Goal: Information Seeking & Learning: Find specific fact

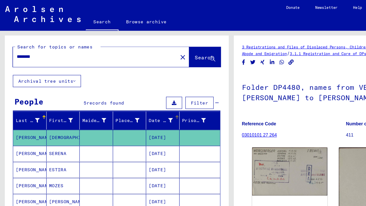
scroll to position [48, 0]
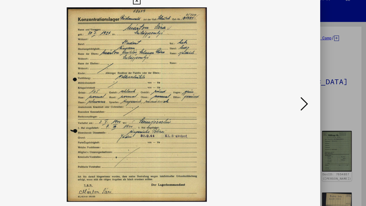
scroll to position [104, 0]
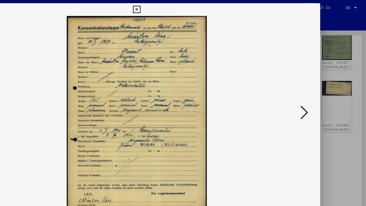
click at [185, 6] on icon at bounding box center [183, 8] width 6 height 6
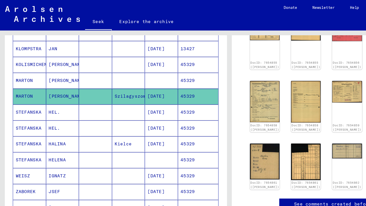
scroll to position [184, 0]
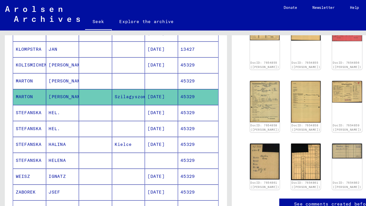
click at [65, 64] on mat-cell at bounding box center [76, 64] width 26 height 12
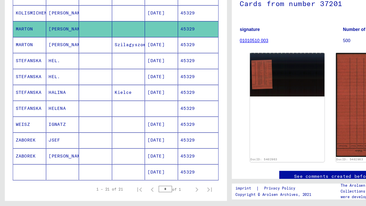
scroll to position [19, 0]
click at [90, 80] on mat-cell "Szilagyszomlyo" at bounding box center [102, 77] width 26 height 12
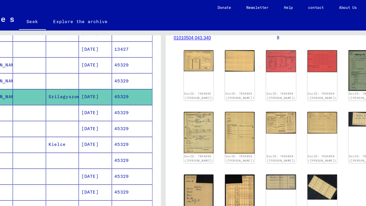
scroll to position [104, 0]
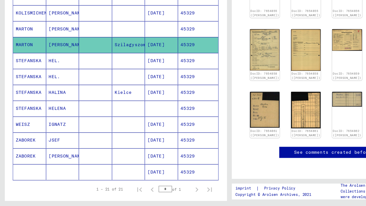
click at [48, 91] on mat-cell "HEL." at bounding box center [50, 90] width 26 height 12
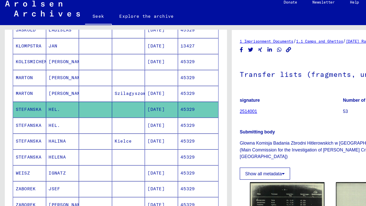
scroll to position [190, 0]
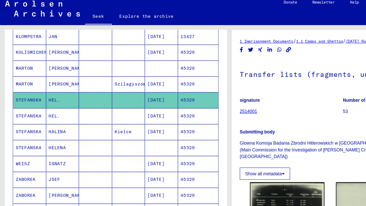
click at [46, 71] on font "SARA" at bounding box center [54, 71] width 30 height 5
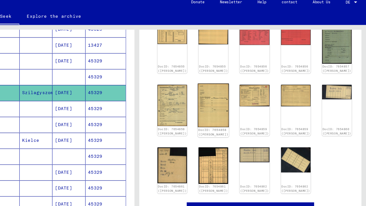
scroll to position [87, 0]
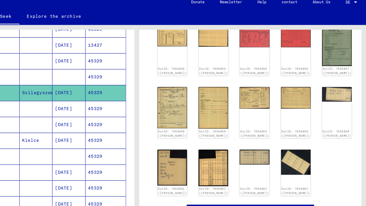
click at [149, 79] on font "45329" at bounding box center [149, 78] width 11 height 5
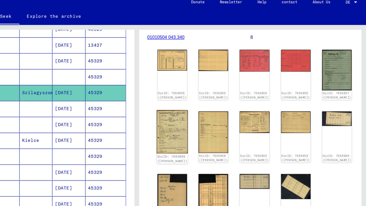
scroll to position [66, 0]
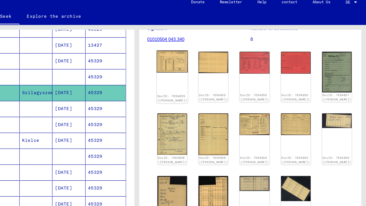
click at [204, 57] on img at bounding box center [211, 54] width 25 height 18
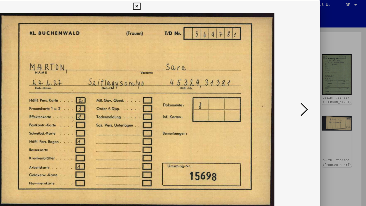
click at [183, 8] on icon at bounding box center [183, 8] width 6 height 6
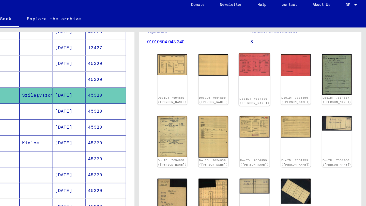
click at [264, 71] on div "DocID: 7654856 (SARA MARTON)" at bounding box center [276, 66] width 25 height 42
click at [264, 52] on img at bounding box center [276, 54] width 25 height 18
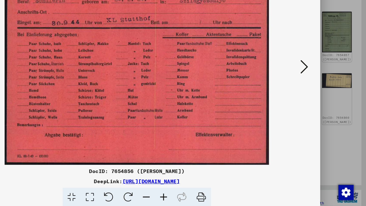
click at [234, 195] on icon at bounding box center [233, 193] width 15 height 15
click at [318, 89] on icon at bounding box center [316, 90] width 6 height 12
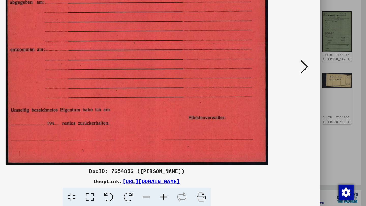
click at [318, 89] on icon at bounding box center [316, 90] width 6 height 12
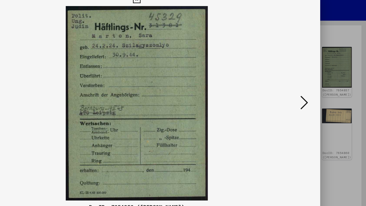
click at [316, 91] on icon at bounding box center [316, 90] width 6 height 12
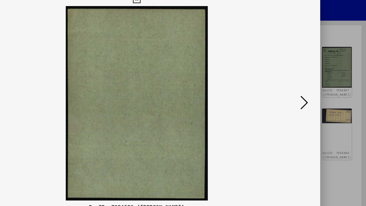
click at [317, 90] on icon at bounding box center [316, 90] width 6 height 12
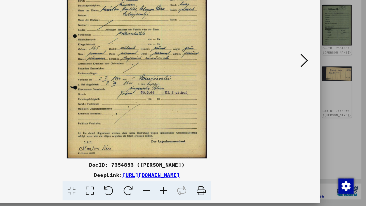
click at [234, 197] on icon at bounding box center [233, 193] width 15 height 15
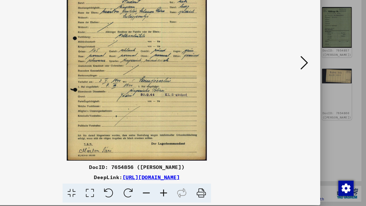
click at [132, 194] on icon at bounding box center [131, 193] width 14 height 15
click at [145, 195] on icon at bounding box center [145, 193] width 14 height 15
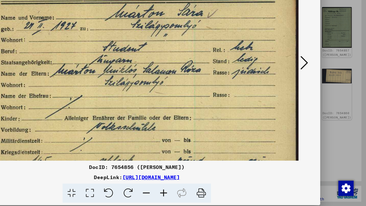
click at [131, 195] on icon at bounding box center [131, 193] width 14 height 15
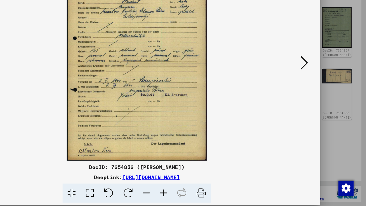
click at [131, 195] on icon at bounding box center [131, 193] width 14 height 15
click at [193, 195] on icon at bounding box center [191, 193] width 14 height 15
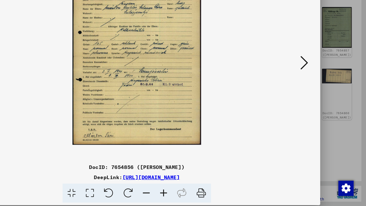
click at [193, 195] on icon at bounding box center [191, 193] width 14 height 15
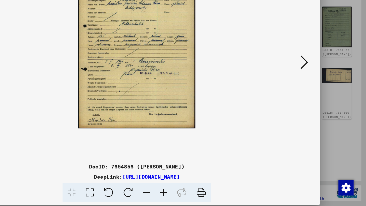
click at [233, 194] on icon at bounding box center [233, 193] width 15 height 15
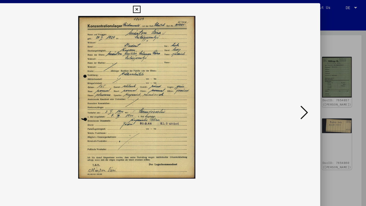
click at [184, 7] on icon at bounding box center [183, 8] width 6 height 6
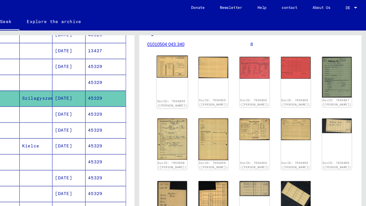
click at [207, 57] on img at bounding box center [211, 53] width 25 height 18
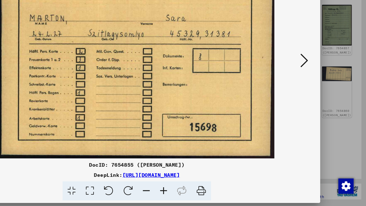
click at [235, 196] on icon at bounding box center [233, 193] width 15 height 15
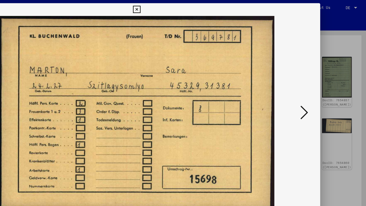
click at [183, 9] on icon at bounding box center [183, 8] width 6 height 6
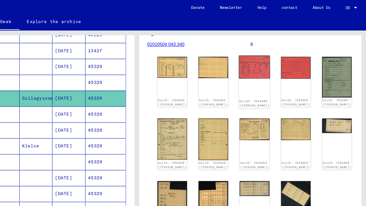
click at [264, 61] on img at bounding box center [276, 53] width 25 height 18
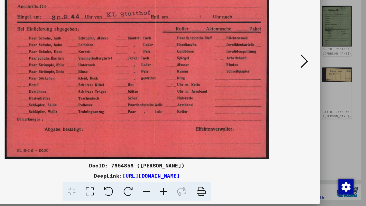
click at [235, 194] on icon at bounding box center [233, 193] width 15 height 15
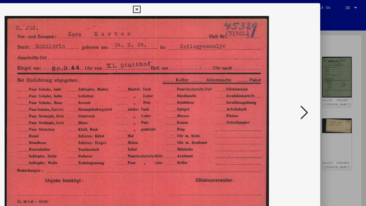
click at [182, 9] on icon at bounding box center [183, 8] width 6 height 6
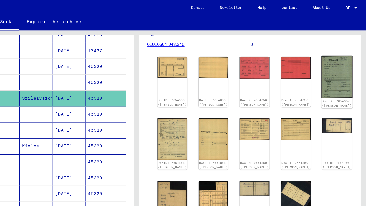
click at [330, 63] on img at bounding box center [342, 61] width 25 height 34
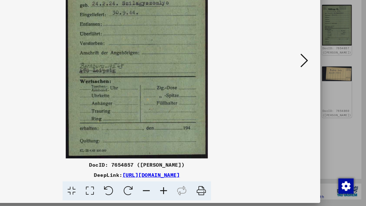
click at [233, 194] on icon at bounding box center [233, 193] width 15 height 15
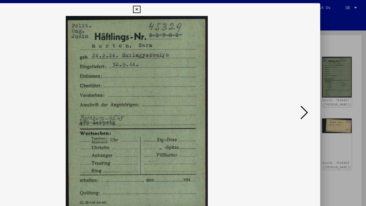
click at [184, 7] on icon at bounding box center [183, 8] width 6 height 6
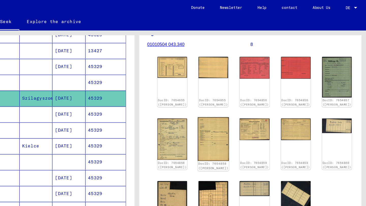
click at [234, 108] on img at bounding box center [243, 111] width 25 height 35
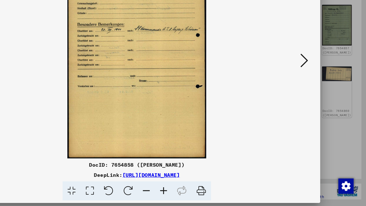
click at [234, 195] on icon at bounding box center [233, 193] width 15 height 15
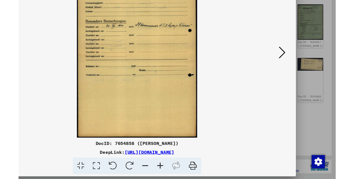
scroll to position [0, 0]
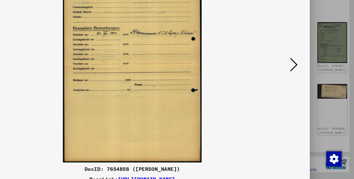
click at [303, 88] on icon at bounding box center [306, 87] width 6 height 12
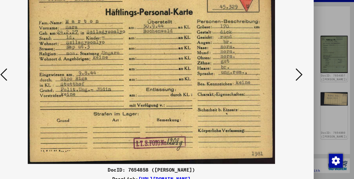
click at [292, 121] on img at bounding box center [177, 87] width 249 height 155
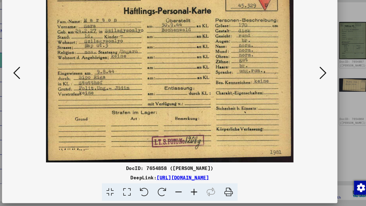
click at [234, 196] on icon at bounding box center [233, 193] width 15 height 15
click at [316, 92] on icon at bounding box center [316, 90] width 6 height 12
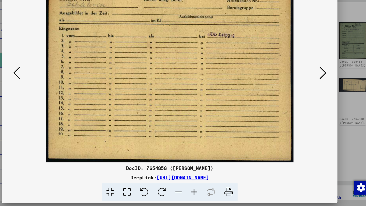
click at [315, 89] on icon at bounding box center [316, 90] width 6 height 12
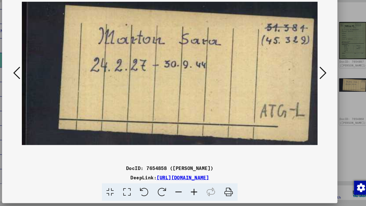
click at [236, 195] on icon at bounding box center [233, 193] width 15 height 15
click at [316, 90] on icon at bounding box center [316, 90] width 6 height 12
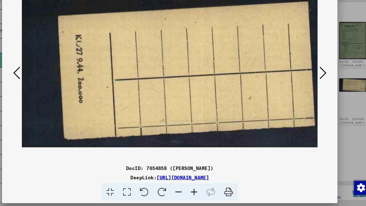
click at [318, 91] on icon at bounding box center [316, 90] width 6 height 12
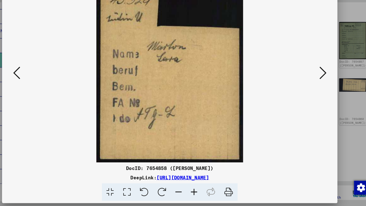
click at [49, 89] on icon at bounding box center [49, 90] width 6 height 12
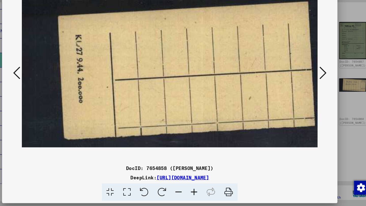
click at [49, 90] on icon at bounding box center [49, 90] width 6 height 12
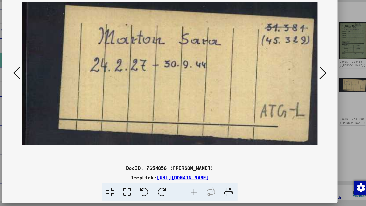
click at [316, 90] on icon at bounding box center [316, 90] width 6 height 12
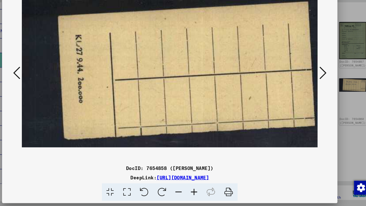
click at [319, 89] on icon at bounding box center [316, 90] width 6 height 12
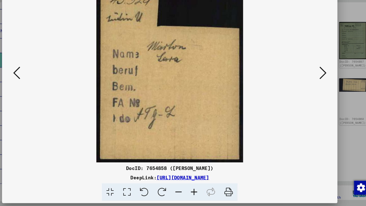
click at [314, 88] on icon at bounding box center [316, 90] width 6 height 12
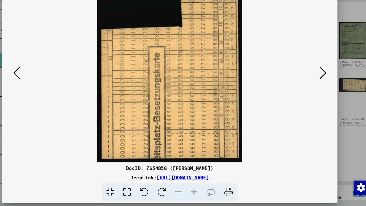
click at [237, 193] on icon at bounding box center [233, 193] width 15 height 15
click at [320, 93] on button at bounding box center [316, 90] width 9 height 14
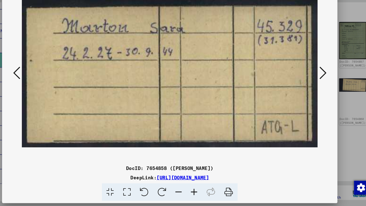
click at [315, 87] on icon at bounding box center [316, 90] width 6 height 12
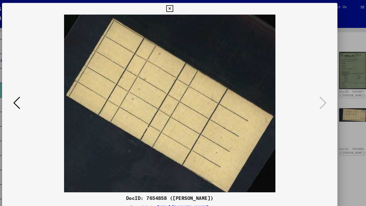
click at [182, 6] on icon at bounding box center [183, 8] width 6 height 6
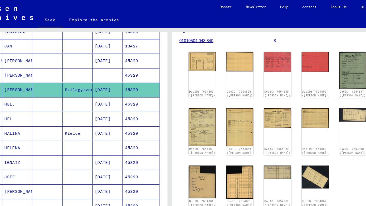
scroll to position [104, 0]
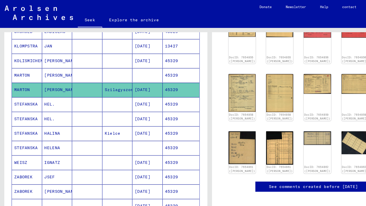
click at [47, 64] on font "Sarah" at bounding box center [54, 65] width 30 height 5
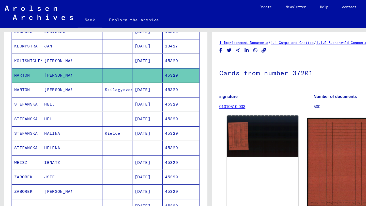
click at [211, 124] on img at bounding box center [229, 119] width 62 height 36
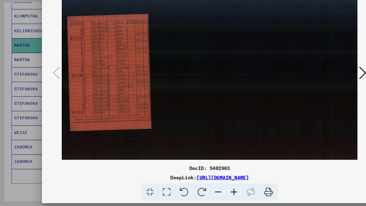
click at [236, 196] on icon at bounding box center [233, 193] width 15 height 15
click at [316, 92] on icon at bounding box center [316, 90] width 6 height 12
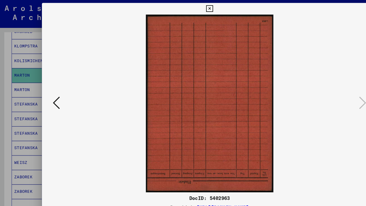
click at [181, 8] on icon at bounding box center [183, 8] width 6 height 6
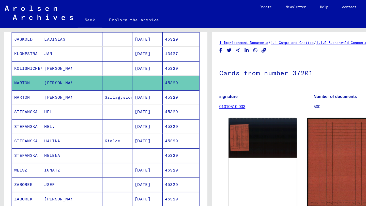
scroll to position [0, 0]
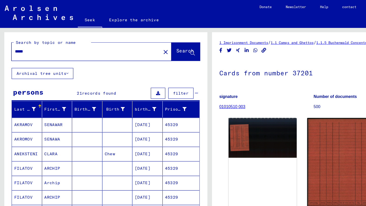
click at [52, 51] on div "***** close" at bounding box center [79, 45] width 139 height 16
drag, startPoint x: 44, startPoint y: 44, endPoint x: 0, endPoint y: 44, distance: 43.7
click at [0, 44] on div "Search by topic or name ***** close Search Archival tree units persons 21 recor…" at bounding box center [91, 112] width 183 height 177
type input "**********"
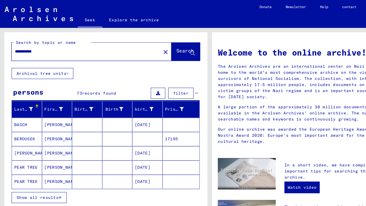
scroll to position [8, 0]
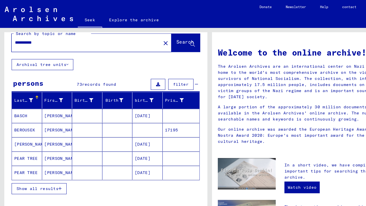
click at [48, 165] on font "Show all results" at bounding box center [32, 164] width 37 height 5
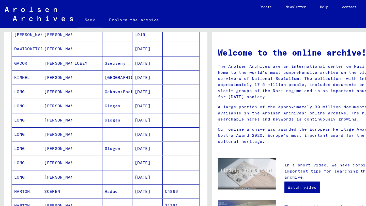
scroll to position [271, 0]
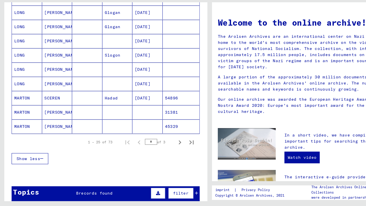
click at [42, 123] on font "Sarah" at bounding box center [54, 124] width 30 height 5
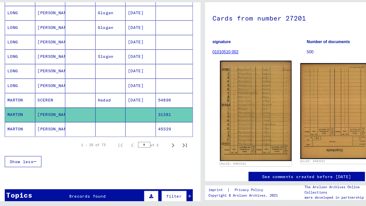
scroll to position [23, 0]
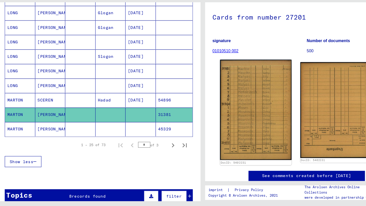
click at [239, 138] on img at bounding box center [229, 122] width 62 height 88
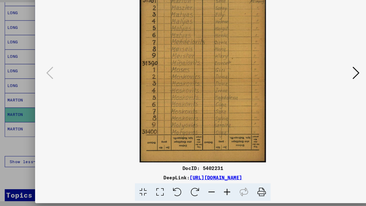
click at [235, 195] on icon at bounding box center [233, 193] width 15 height 15
click at [318, 91] on icon at bounding box center [316, 90] width 6 height 12
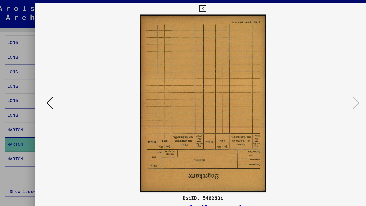
click at [183, 6] on icon at bounding box center [183, 8] width 6 height 6
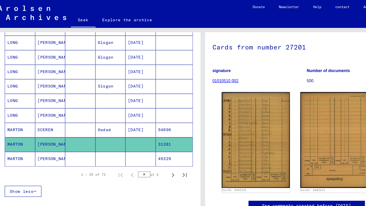
click at [44, 140] on font "Sarah" at bounding box center [54, 138] width 30 height 5
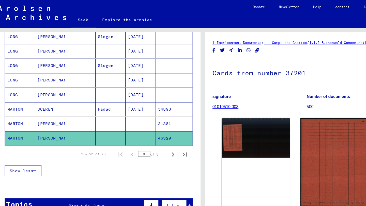
scroll to position [295, 0]
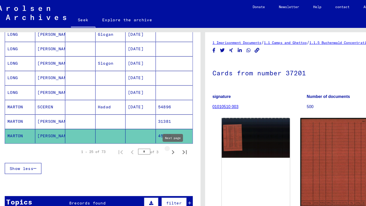
click at [158, 133] on icon "Next page" at bounding box center [157, 133] width 2 height 4
type input "*"
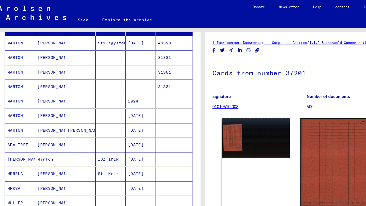
scroll to position [72, 0]
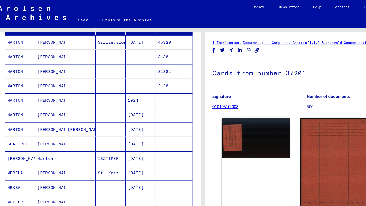
click at [83, 39] on mat-cell at bounding box center [76, 37] width 26 height 12
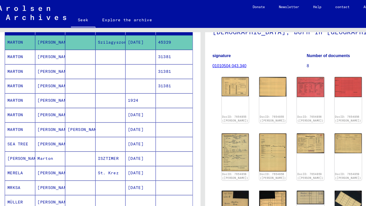
scroll to position [44, 0]
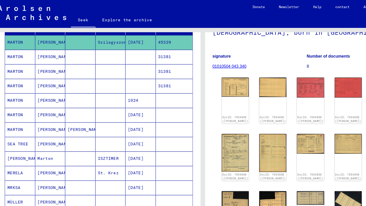
click at [330, 89] on img at bounding box center [342, 84] width 25 height 34
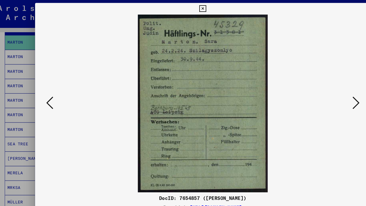
click at [20, 99] on div at bounding box center [183, 103] width 366 height 206
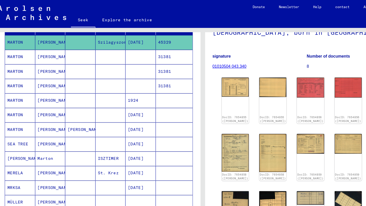
click at [82, 49] on mat-cell at bounding box center [76, 49] width 26 height 12
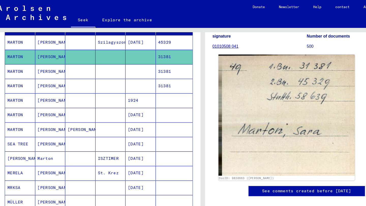
scroll to position [52, 0]
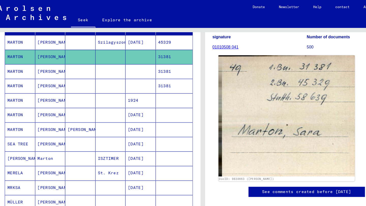
click at [238, 116] on img at bounding box center [255, 101] width 119 height 106
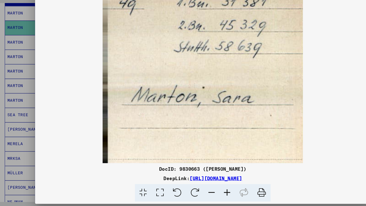
click at [235, 197] on icon at bounding box center [233, 193] width 15 height 15
click at [23, 79] on div at bounding box center [183, 103] width 366 height 206
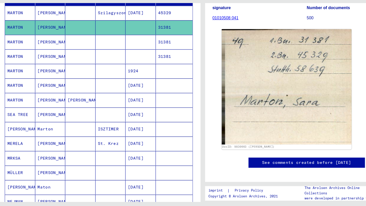
click at [122, 65] on mat-cell at bounding box center [128, 62] width 26 height 12
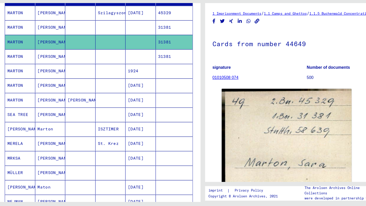
click at [125, 48] on mat-cell at bounding box center [128, 49] width 26 height 12
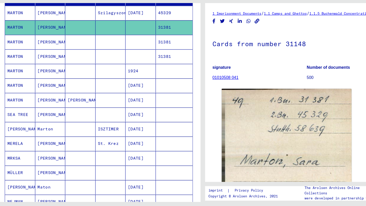
click at [132, 59] on mat-cell at bounding box center [128, 62] width 26 height 12
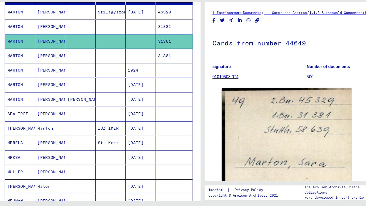
click at [134, 72] on mat-cell at bounding box center [128, 75] width 26 height 12
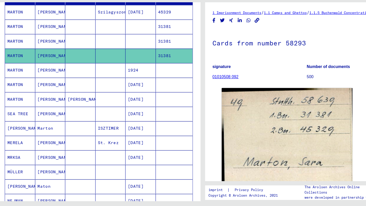
click at [99, 87] on mat-cell at bounding box center [102, 87] width 26 height 12
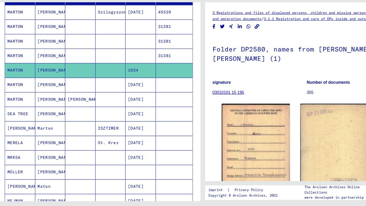
click at [114, 100] on mat-cell at bounding box center [102, 100] width 26 height 12
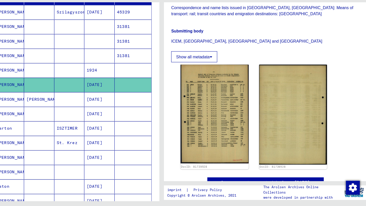
scroll to position [117, 0]
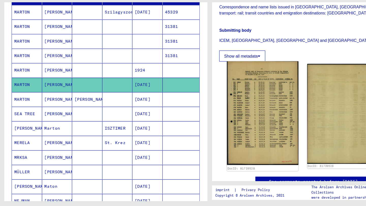
click at [220, 138] on img at bounding box center [229, 125] width 62 height 91
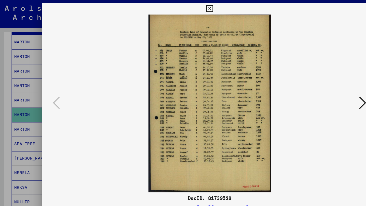
click at [27, 101] on div at bounding box center [183, 103] width 366 height 206
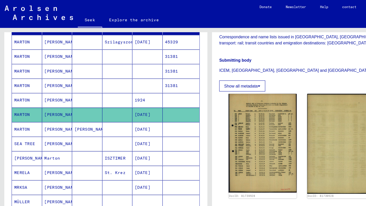
click at [130, 113] on font "01/17/1881" at bounding box center [125, 112] width 14 height 5
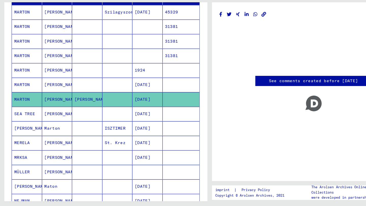
click at [70, 124] on mat-cell at bounding box center [76, 125] width 26 height 12
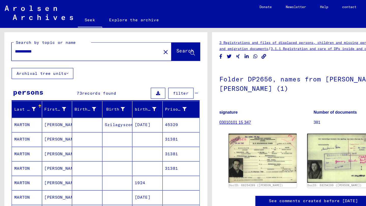
click at [59, 48] on div "**********" at bounding box center [73, 44] width 127 height 11
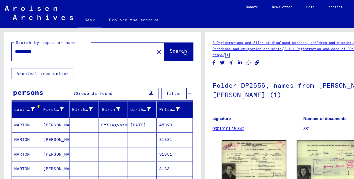
click at [45, 47] on input "**********" at bounding box center [72, 44] width 118 height 5
drag, startPoint x: 47, startPoint y: 46, endPoint x: 3, endPoint y: 44, distance: 43.9
click at [3, 44] on div "**********" at bounding box center [88, 99] width 177 height 150
type input "**********"
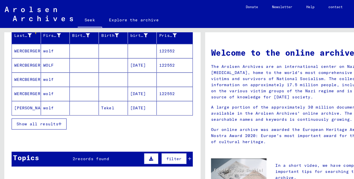
scroll to position [57, 0]
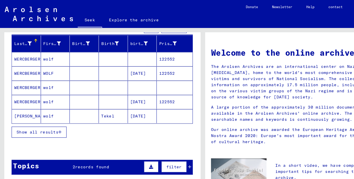
click at [39, 117] on font "Show all results" at bounding box center [32, 115] width 37 height 5
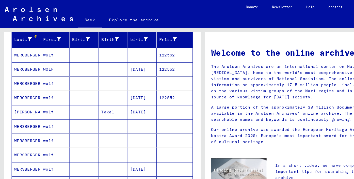
scroll to position [60, 0]
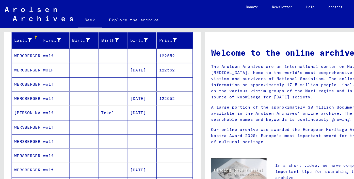
click at [62, 48] on mat-cell at bounding box center [73, 48] width 25 height 12
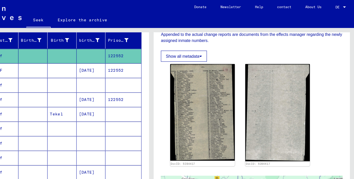
scroll to position [110, 0]
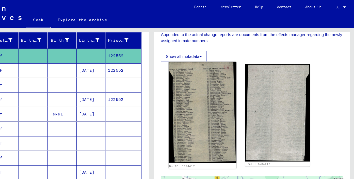
click at [224, 92] on img at bounding box center [221, 98] width 59 height 88
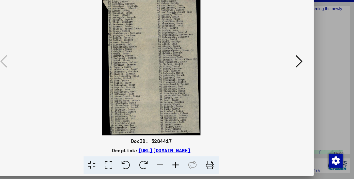
click at [229, 168] on icon at bounding box center [228, 166] width 15 height 15
click at [306, 76] on icon at bounding box center [306, 76] width 6 height 12
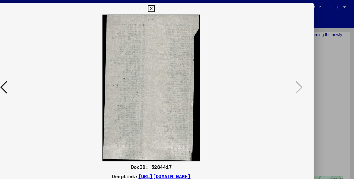
click at [327, 60] on div at bounding box center [177, 89] width 354 height 179
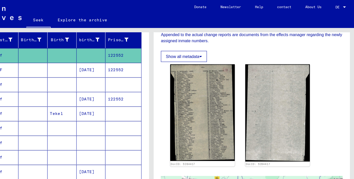
scroll to position [0, 0]
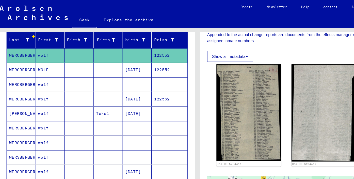
click at [73, 62] on mat-cell at bounding box center [73, 61] width 25 height 12
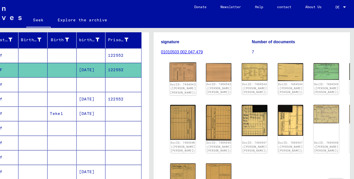
scroll to position [61, 0]
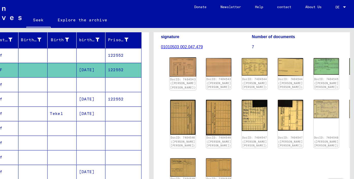
click at [199, 56] on img at bounding box center [204, 58] width 23 height 17
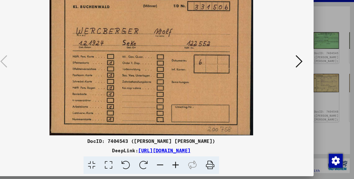
click at [230, 167] on icon at bounding box center [228, 166] width 15 height 15
click at [307, 77] on icon at bounding box center [306, 76] width 6 height 12
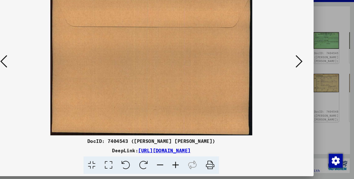
click at [307, 77] on icon at bounding box center [306, 76] width 6 height 12
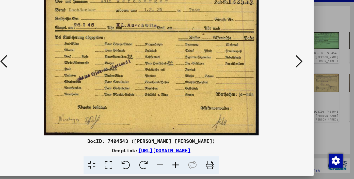
click at [229, 166] on icon at bounding box center [228, 166] width 15 height 15
click at [304, 79] on icon at bounding box center [306, 76] width 6 height 12
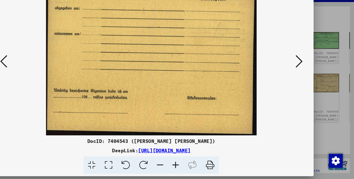
click at [304, 79] on icon at bounding box center [306, 76] width 6 height 12
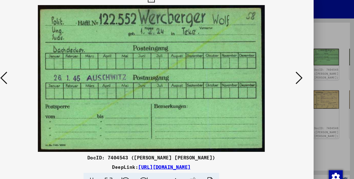
click at [50, 73] on icon at bounding box center [48, 76] width 6 height 12
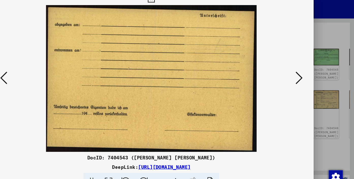
click at [308, 74] on icon at bounding box center [306, 76] width 6 height 12
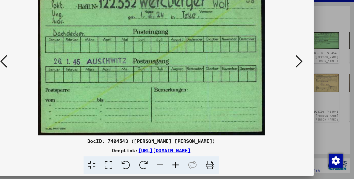
click at [231, 169] on icon at bounding box center [228, 166] width 15 height 15
click at [302, 75] on button at bounding box center [305, 76] width 9 height 14
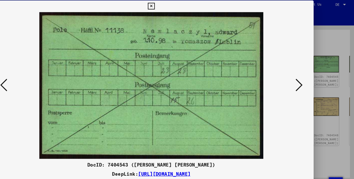
click at [48, 74] on icon at bounding box center [48, 76] width 6 height 12
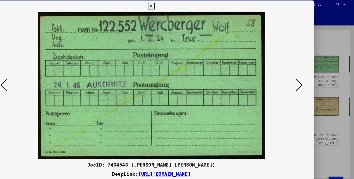
click at [304, 71] on icon at bounding box center [306, 76] width 6 height 12
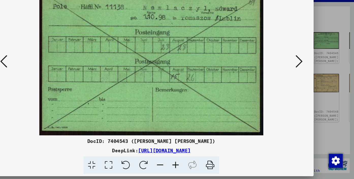
click at [229, 167] on icon at bounding box center [228, 166] width 15 height 15
click at [305, 73] on icon at bounding box center [306, 76] width 6 height 12
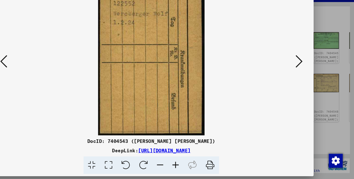
click at [229, 168] on icon at bounding box center [228, 166] width 15 height 15
click at [306, 79] on icon at bounding box center [306, 76] width 6 height 12
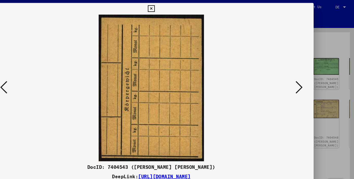
click at [308, 76] on icon at bounding box center [306, 76] width 6 height 12
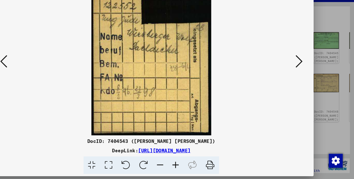
click at [230, 168] on icon at bounding box center [228, 166] width 15 height 15
click at [310, 75] on button at bounding box center [305, 76] width 9 height 14
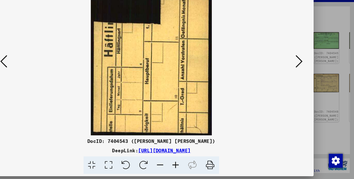
click at [305, 77] on icon at bounding box center [306, 76] width 6 height 12
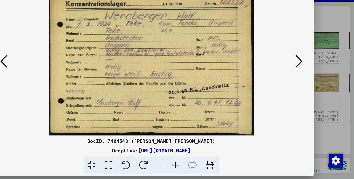
click at [228, 166] on icon at bounding box center [228, 166] width 15 height 15
click at [305, 75] on icon at bounding box center [306, 76] width 6 height 12
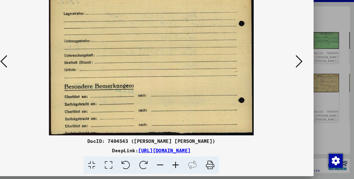
click at [308, 77] on icon at bounding box center [306, 76] width 6 height 12
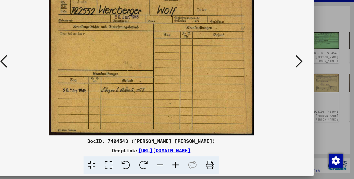
click at [306, 77] on icon at bounding box center [306, 76] width 6 height 12
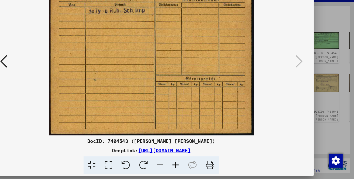
click at [340, 96] on div at bounding box center [177, 89] width 354 height 179
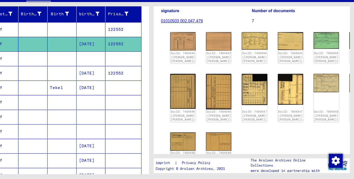
click at [113, 75] on mat-cell at bounding box center [124, 74] width 25 height 12
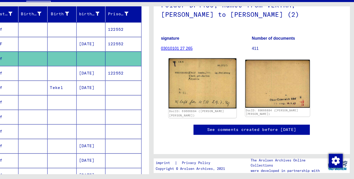
click at [223, 101] on img at bounding box center [221, 95] width 59 height 44
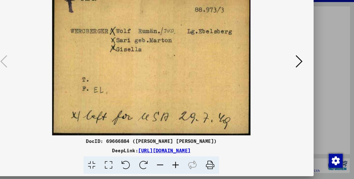
click at [307, 73] on icon at bounding box center [306, 76] width 6 height 12
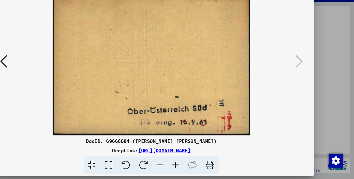
click at [176, 3] on button at bounding box center [176, 8] width 9 height 10
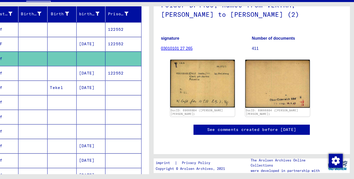
click at [88, 85] on mat-cell at bounding box center [98, 86] width 25 height 12
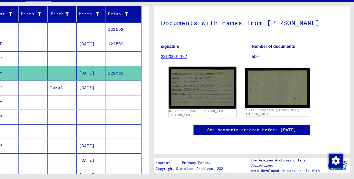
click at [228, 111] on img at bounding box center [221, 99] width 59 height 37
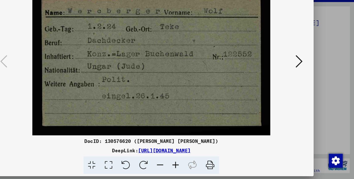
click at [228, 166] on icon at bounding box center [228, 166] width 15 height 15
click at [304, 79] on icon at bounding box center [306, 76] width 6 height 12
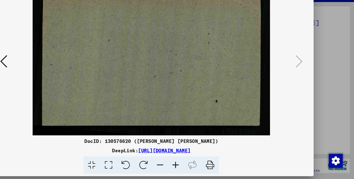
click at [176, 9] on icon at bounding box center [177, 8] width 6 height 6
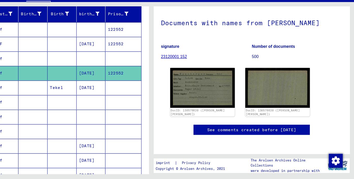
click at [147, 100] on mat-cell at bounding box center [152, 99] width 31 height 12
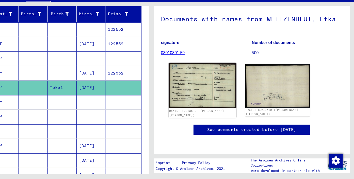
click at [224, 117] on img at bounding box center [221, 97] width 59 height 40
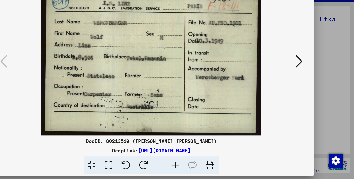
click at [177, 6] on icon at bounding box center [177, 8] width 6 height 6
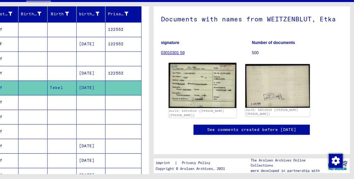
click at [219, 115] on img at bounding box center [221, 97] width 59 height 40
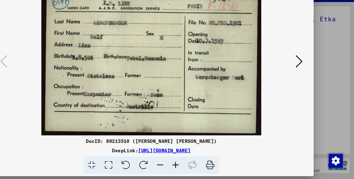
click at [20, 114] on div at bounding box center [177, 89] width 354 height 179
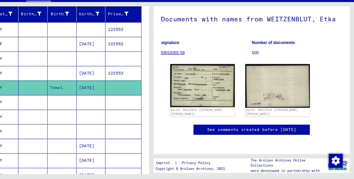
click at [120, 108] on mat-cell at bounding box center [124, 112] width 25 height 12
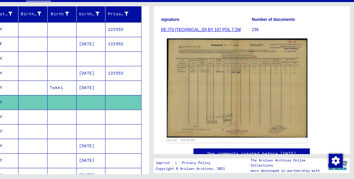
click at [257, 99] on img at bounding box center [252, 99] width 123 height 87
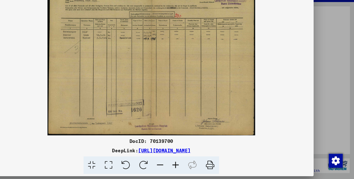
click at [177, 8] on icon at bounding box center [177, 8] width 6 height 6
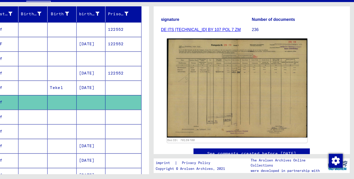
click at [205, 102] on img at bounding box center [252, 99] width 123 height 87
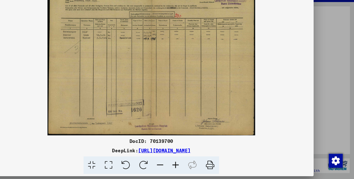
click at [228, 167] on icon at bounding box center [228, 166] width 15 height 15
click at [176, 8] on icon at bounding box center [177, 8] width 6 height 6
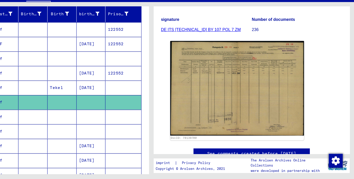
click at [83, 118] on mat-cell at bounding box center [73, 124] width 25 height 12
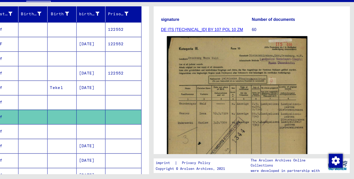
click at [272, 85] on img at bounding box center [252, 139] width 123 height 171
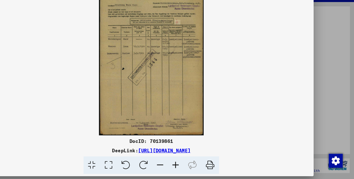
click at [229, 167] on icon at bounding box center [228, 166] width 15 height 15
click at [177, 6] on icon at bounding box center [177, 8] width 6 height 6
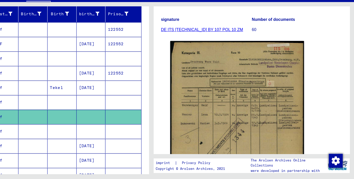
click at [47, 131] on mat-cell "wolf" at bounding box center [48, 137] width 25 height 12
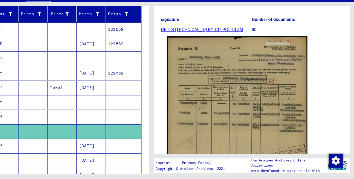
click at [251, 100] on img at bounding box center [252, 140] width 123 height 172
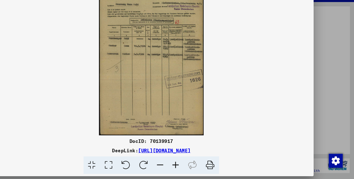
click at [230, 168] on icon at bounding box center [228, 166] width 15 height 15
click at [346, 110] on div at bounding box center [177, 89] width 354 height 179
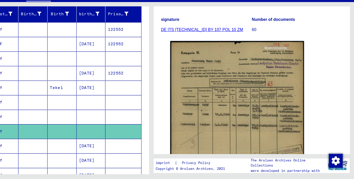
click at [144, 144] on mat-cell at bounding box center [152, 150] width 31 height 12
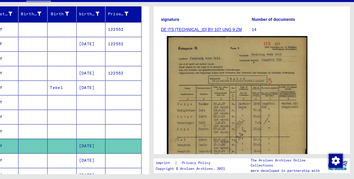
click at [227, 112] on img at bounding box center [252, 140] width 123 height 173
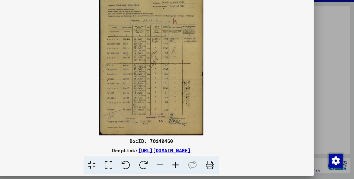
click at [229, 164] on icon at bounding box center [228, 166] width 15 height 15
click at [337, 93] on div at bounding box center [177, 89] width 354 height 179
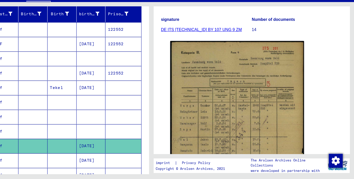
click at [151, 156] on mat-cell at bounding box center [152, 162] width 31 height 12
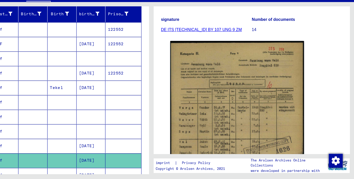
click at [269, 114] on img at bounding box center [251, 141] width 117 height 166
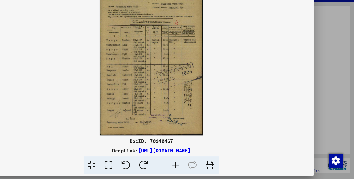
click at [229, 165] on icon at bounding box center [228, 166] width 15 height 15
click at [292, 82] on img at bounding box center [176, 77] width 283 height 128
click at [324, 92] on div at bounding box center [177, 89] width 354 height 179
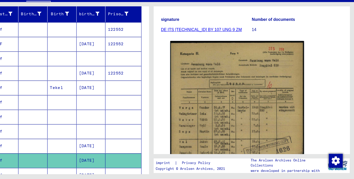
click at [51, 169] on mat-cell "wolf" at bounding box center [48, 175] width 25 height 12
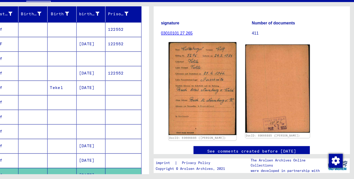
click at [223, 89] on img at bounding box center [221, 99] width 59 height 81
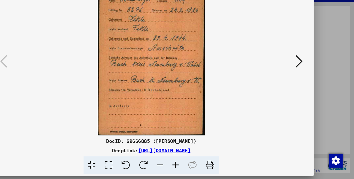
click at [229, 168] on icon at bounding box center [228, 166] width 15 height 15
click at [308, 75] on icon at bounding box center [306, 76] width 6 height 12
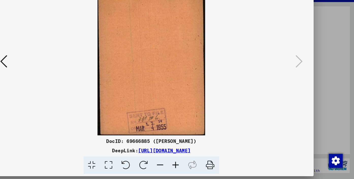
click at [177, 10] on icon at bounding box center [177, 8] width 6 height 6
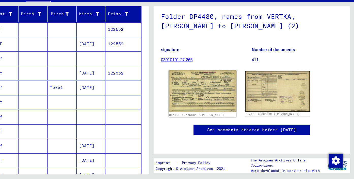
click at [217, 101] on img at bounding box center [221, 102] width 59 height 37
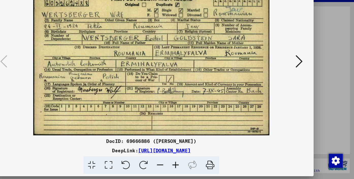
click at [230, 168] on icon at bounding box center [228, 166] width 15 height 15
click at [306, 73] on icon at bounding box center [306, 76] width 6 height 12
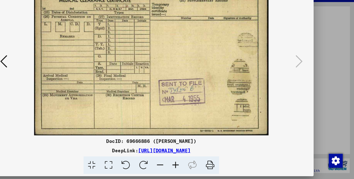
drag, startPoint x: 233, startPoint y: 169, endPoint x: 172, endPoint y: 92, distance: 98.6
click at [233, 170] on icon at bounding box center [228, 166] width 15 height 15
click at [348, 95] on div at bounding box center [177, 89] width 354 height 179
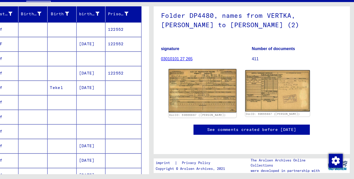
click at [207, 115] on img at bounding box center [221, 102] width 59 height 38
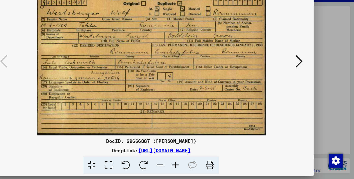
click at [226, 169] on icon at bounding box center [228, 166] width 15 height 15
click at [306, 77] on icon at bounding box center [306, 76] width 6 height 12
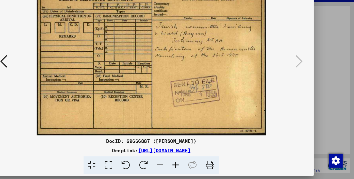
click at [328, 97] on div at bounding box center [177, 89] width 354 height 179
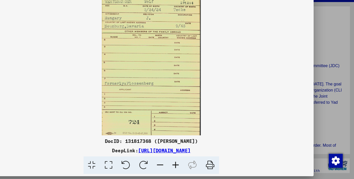
click at [230, 169] on icon at bounding box center [228, 166] width 15 height 15
click at [333, 103] on div at bounding box center [177, 89] width 354 height 179
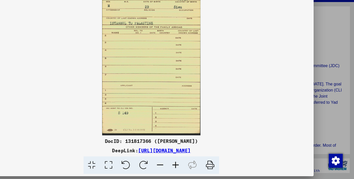
click at [226, 166] on icon at bounding box center [228, 166] width 15 height 15
click at [343, 117] on div at bounding box center [177, 89] width 354 height 179
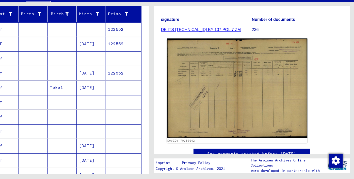
click at [279, 101] on img at bounding box center [252, 99] width 123 height 87
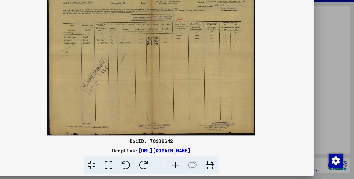
click at [228, 167] on icon at bounding box center [228, 166] width 15 height 15
click at [175, 11] on button at bounding box center [176, 8] width 9 height 10
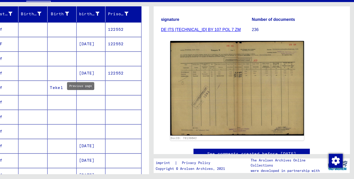
type input "*"
click at [87, 55] on mat-cell at bounding box center [98, 48] width 25 height 12
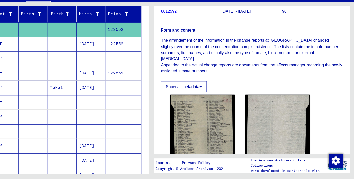
click at [144, 63] on font "122552" at bounding box center [146, 61] width 14 height 5
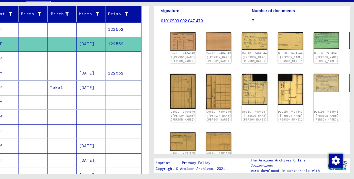
click at [110, 80] on mat-cell at bounding box center [98, 74] width 25 height 12
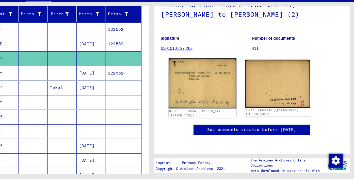
click at [214, 88] on img at bounding box center [221, 95] width 59 height 44
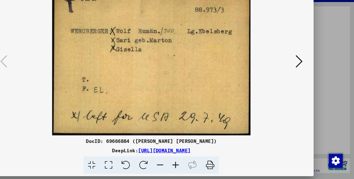
click at [307, 71] on icon at bounding box center [306, 76] width 6 height 12
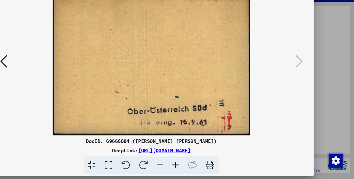
click at [343, 64] on div at bounding box center [177, 89] width 354 height 179
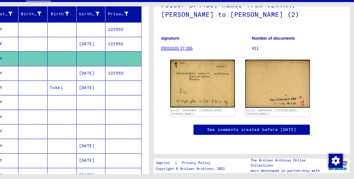
drag, startPoint x: 68, startPoint y: 46, endPoint x: -11, endPoint y: 46, distance: 78.9
click at [0, 46] on html "**********" at bounding box center [177, 89] width 354 height 179
paste input "text"
type input "**********"
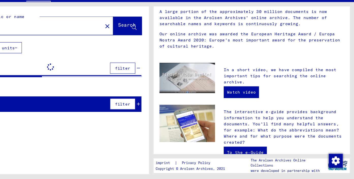
click at [148, 46] on font "Search" at bounding box center [155, 44] width 15 height 5
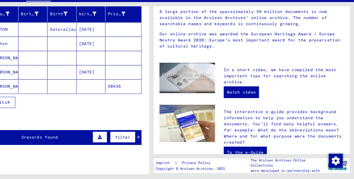
click at [47, 100] on font "Lajos" at bounding box center [53, 98] width 30 height 5
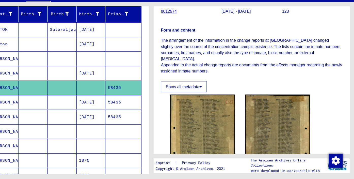
click at [103, 106] on mat-cell at bounding box center [98, 112] width 25 height 12
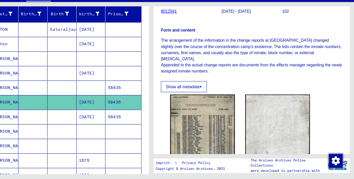
click at [126, 122] on font "05/01/1903" at bounding box center [121, 124] width 14 height 5
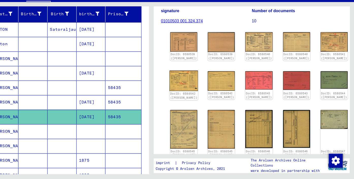
click at [199, 109] on font "DocID: 6580542 (LAJOS MARTON)" at bounding box center [205, 106] width 24 height 7
click at [198, 101] on div "DocID: 6580539 (LAJOS MARTON) DocID: 6580539 (LAJOS MARTON) DocID: 6580540 (LAJ…" at bounding box center [264, 121] width 146 height 145
click at [201, 102] on img at bounding box center [205, 93] width 25 height 18
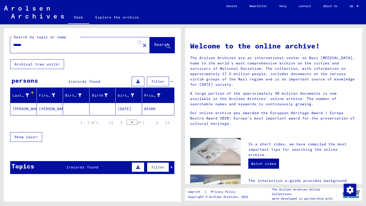
click at [139, 42] on button "close" at bounding box center [144, 45] width 10 height 10
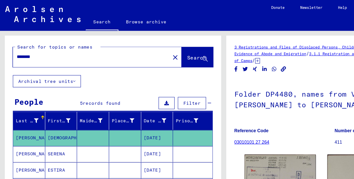
scroll to position [48, 0]
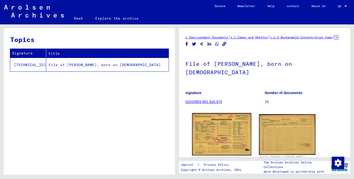
click at [215, 132] on img at bounding box center [221, 134] width 59 height 42
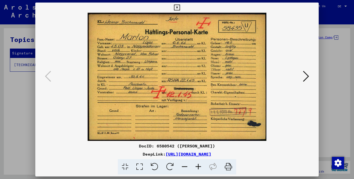
click at [177, 7] on icon at bounding box center [177, 8] width 6 height 6
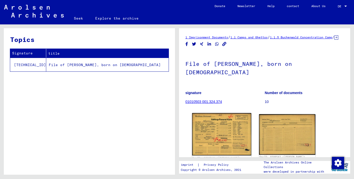
click at [208, 130] on img at bounding box center [221, 134] width 59 height 42
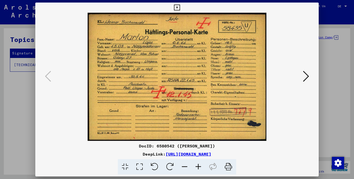
click at [229, 169] on icon at bounding box center [228, 166] width 15 height 15
click at [308, 77] on icon at bounding box center [306, 76] width 6 height 12
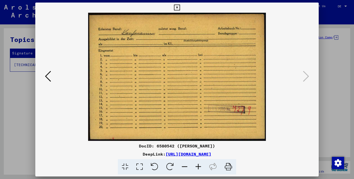
click at [176, 5] on icon at bounding box center [177, 8] width 6 height 6
